Goal: Information Seeking & Learning: Understand process/instructions

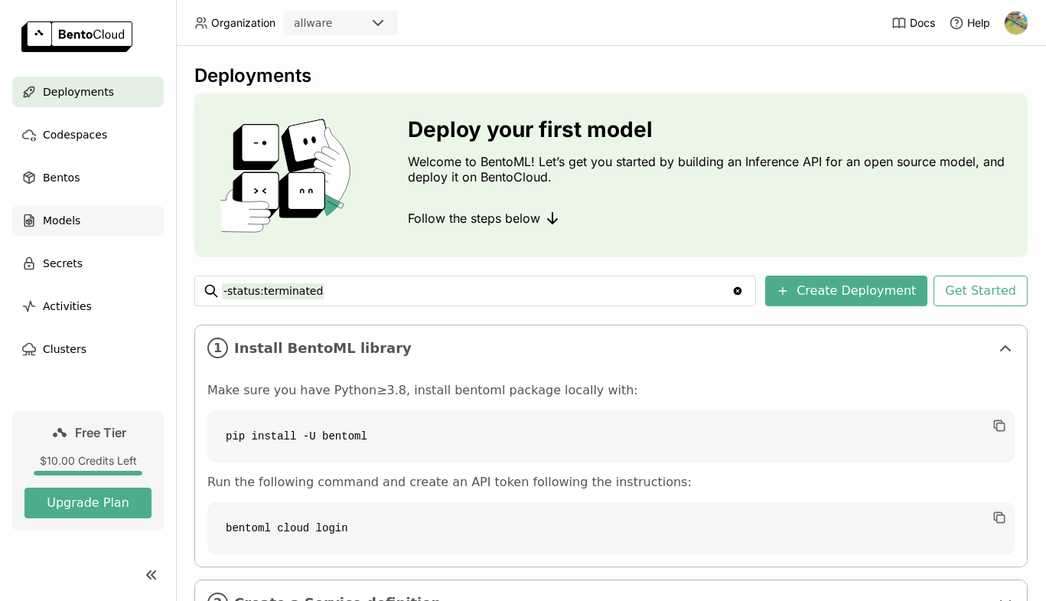
click at [65, 220] on span "Models" at bounding box center [61, 220] width 37 height 18
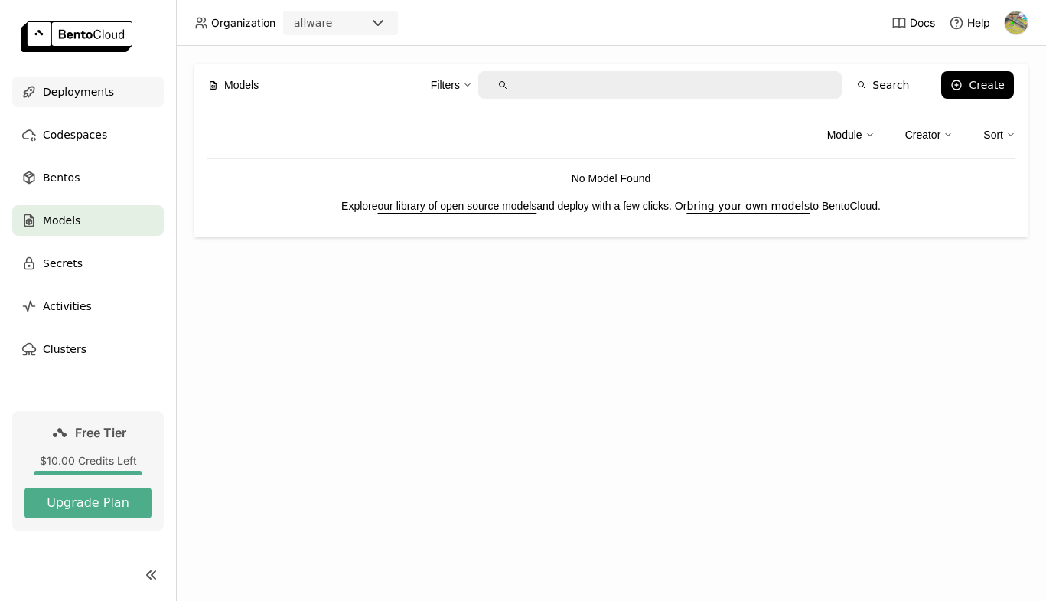
click at [71, 90] on span "Deployments" at bounding box center [78, 92] width 71 height 18
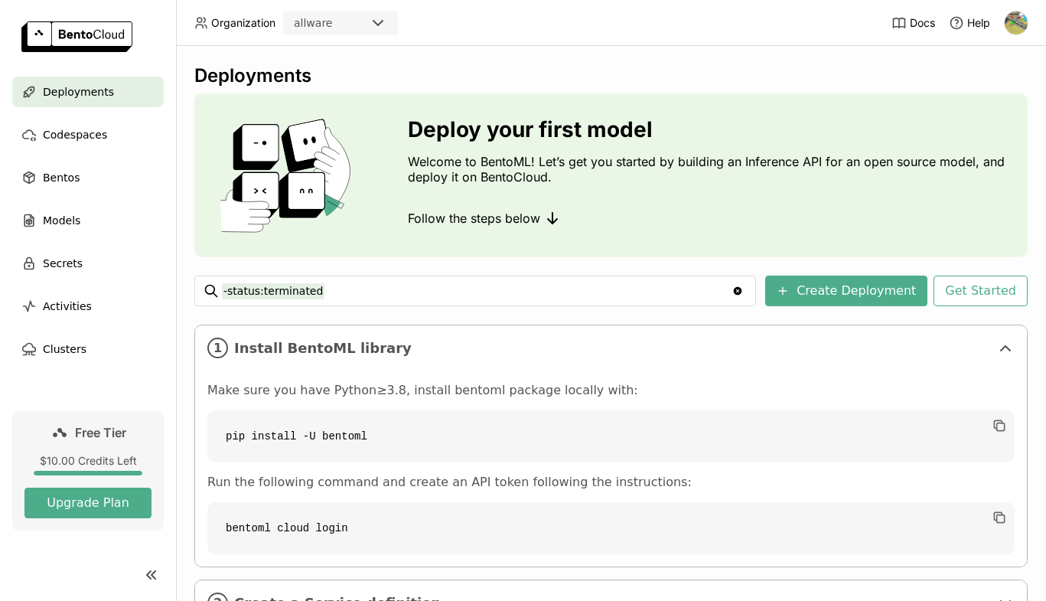
click at [404, 276] on div "-status:terminated -status:terminated" at bounding box center [475, 290] width 507 height 29
click at [438, 356] on span "Install BentoML library" at bounding box center [612, 348] width 756 height 17
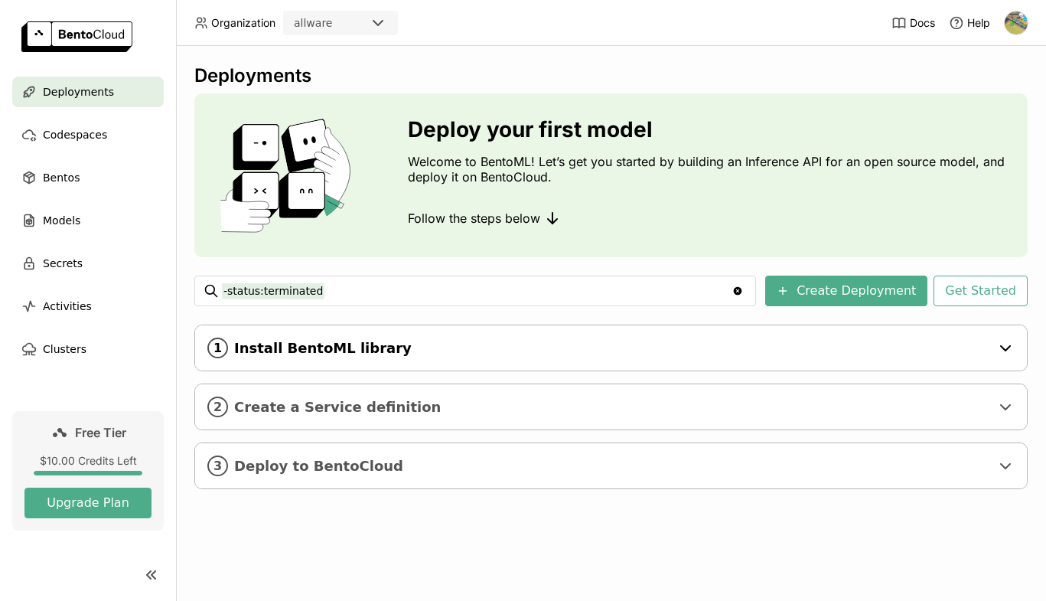
click at [387, 357] on div "1 Install BentoML library" at bounding box center [611, 347] width 832 height 45
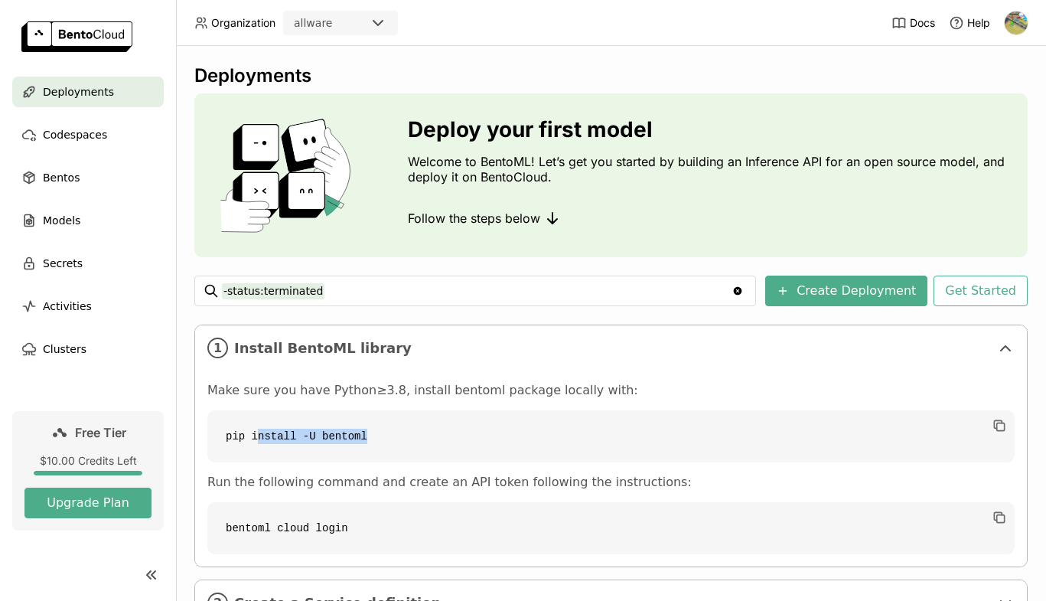
drag, startPoint x: 256, startPoint y: 432, endPoint x: 490, endPoint y: 433, distance: 233.4
click at [490, 433] on code "pip install -U bentoml" at bounding box center [610, 436] width 807 height 52
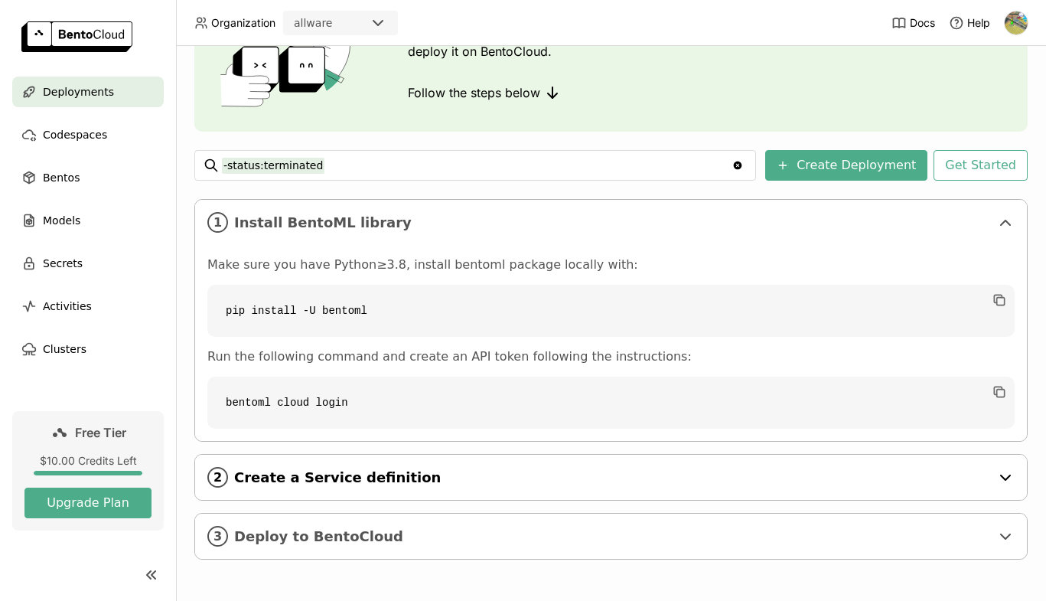
click at [372, 479] on span "Create a Service definition" at bounding box center [612, 477] width 756 height 17
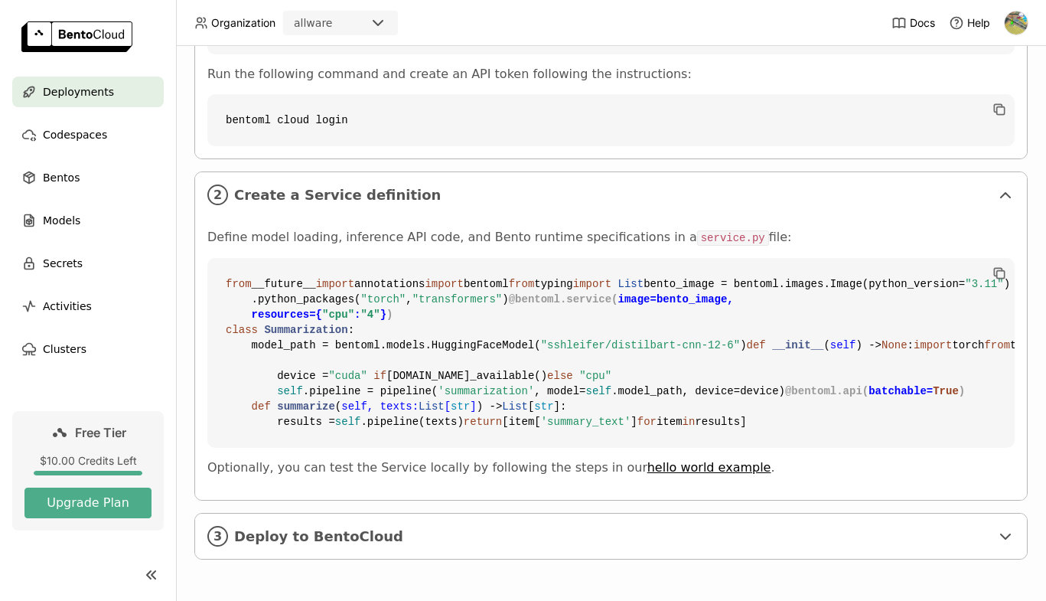
scroll to position [683, 0]
click at [353, 538] on span "Deploy to BentoCloud" at bounding box center [612, 536] width 756 height 17
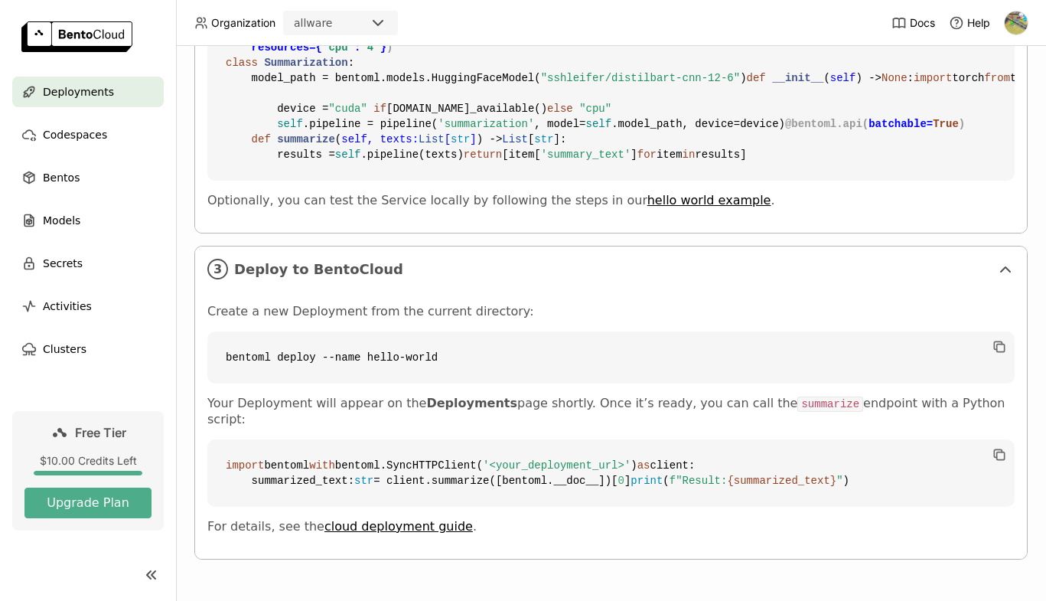
scroll to position [981, 0]
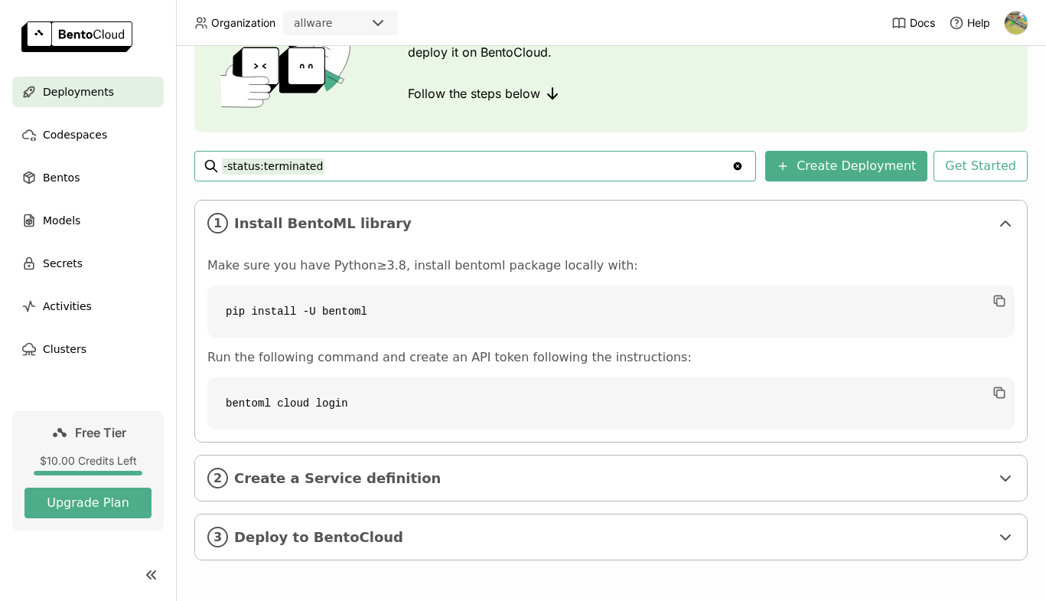
scroll to position [125, 0]
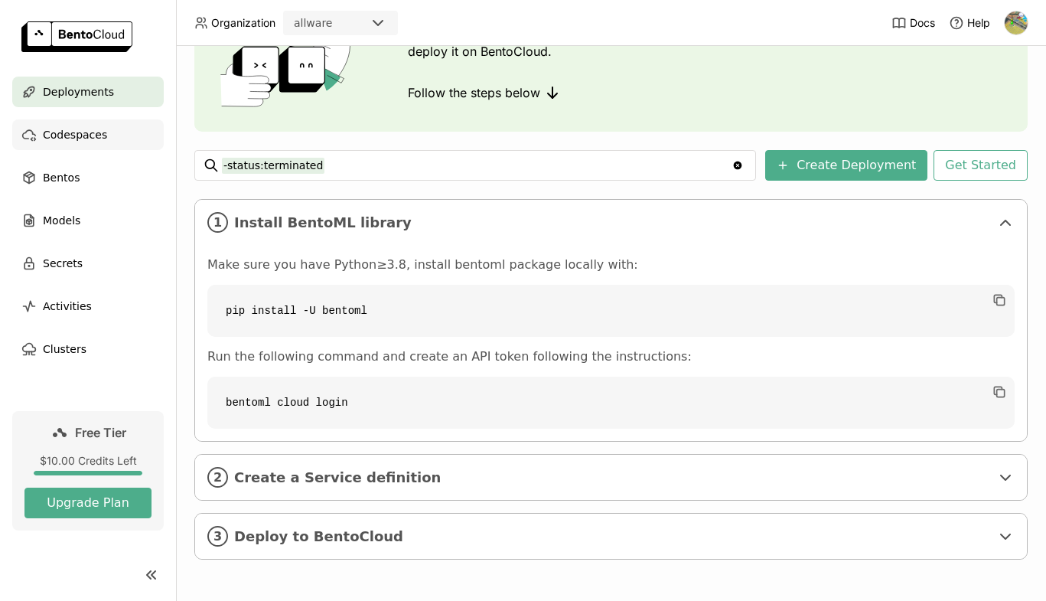
click at [67, 134] on span "Codespaces" at bounding box center [75, 134] width 64 height 18
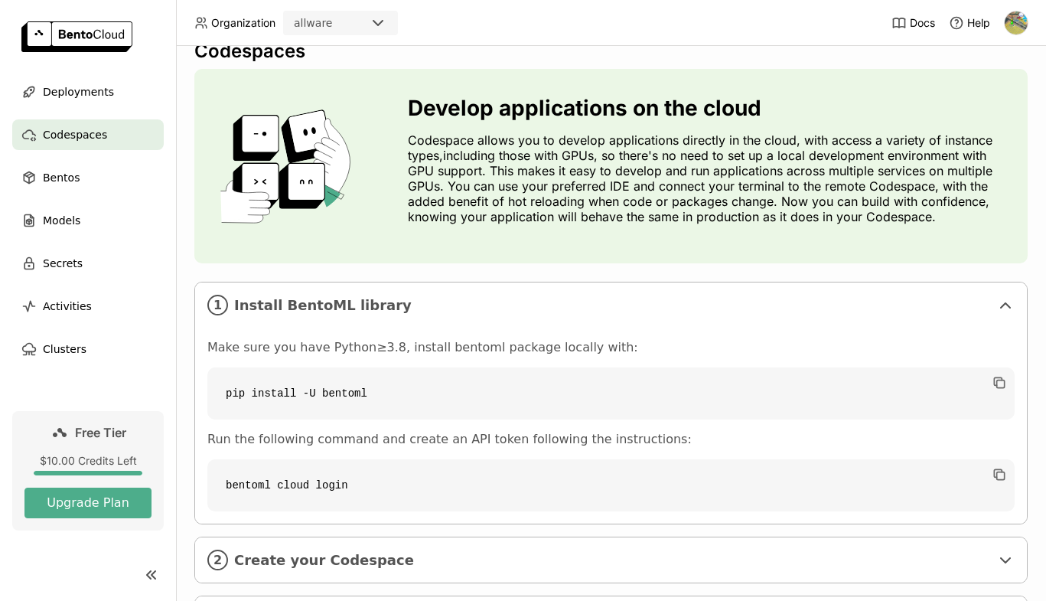
scroll to position [107, 0]
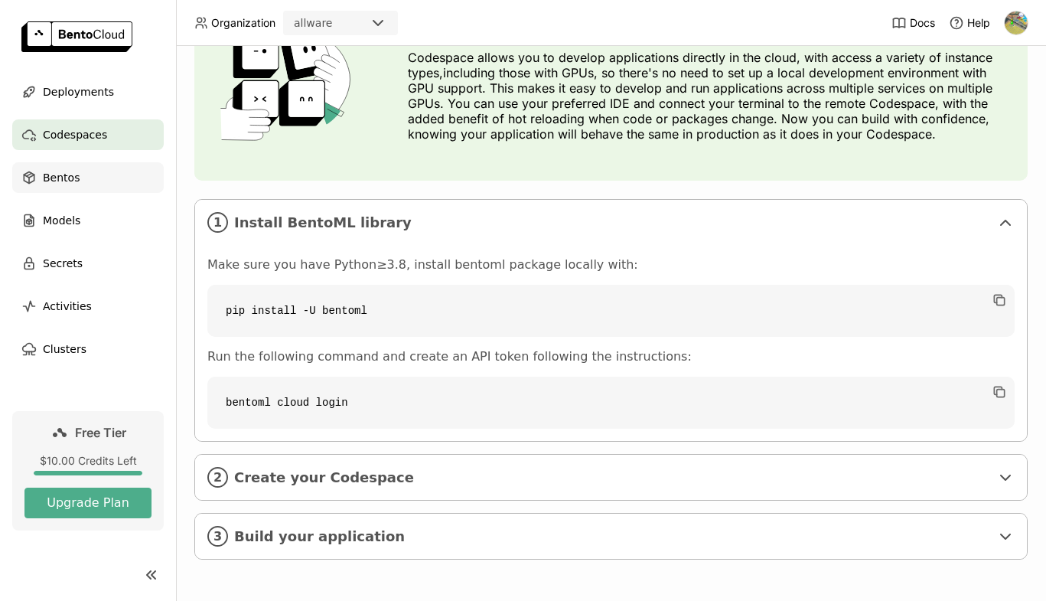
click at [74, 181] on span "Bentos" at bounding box center [61, 177] width 37 height 18
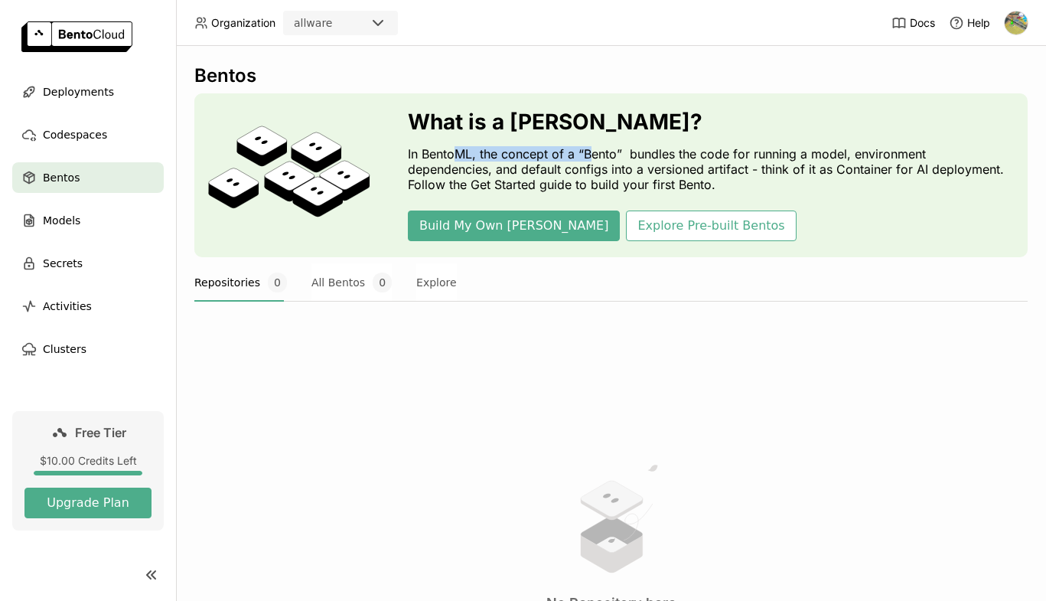
drag, startPoint x: 458, startPoint y: 155, endPoint x: 588, endPoint y: 153, distance: 130.1
click at [588, 153] on p "In BentoML, the concept of a “Bento” bundles the code for running a model, envi…" at bounding box center [710, 169] width 604 height 46
click at [73, 351] on span "Clusters" at bounding box center [65, 349] width 44 height 18
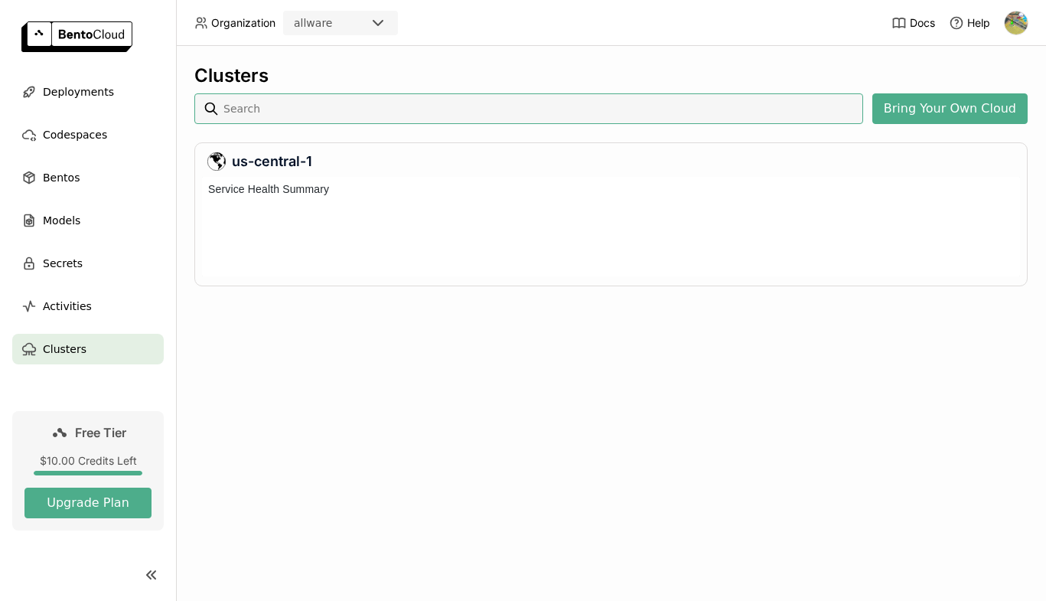
scroll to position [93, 812]
click at [276, 326] on div "Clusters Bring Your Own Cloud us-central-1" at bounding box center [611, 323] width 870 height 555
